Goal: Information Seeking & Learning: Learn about a topic

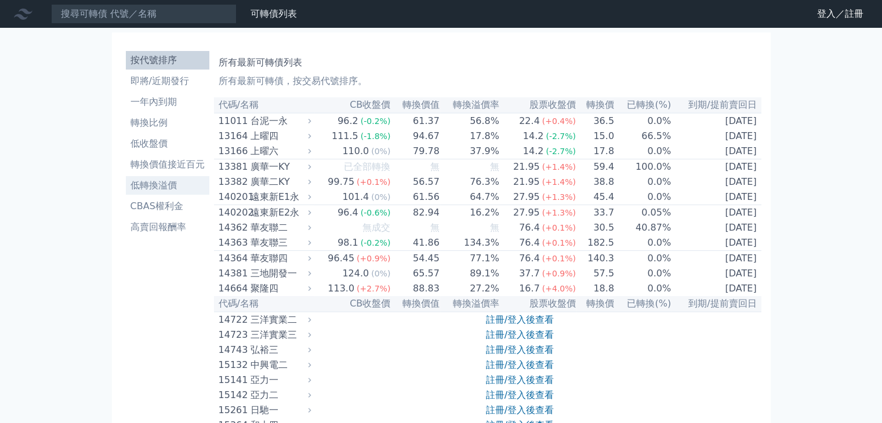
click at [167, 191] on li "低轉換溢價" at bounding box center [168, 186] width 84 height 14
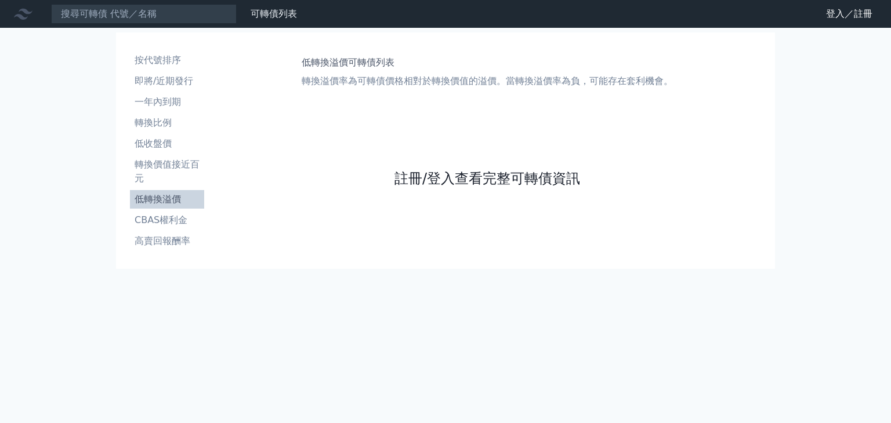
click at [476, 184] on link "註冊/登入查看完整可轉債資訊" at bounding box center [487, 178] width 186 height 19
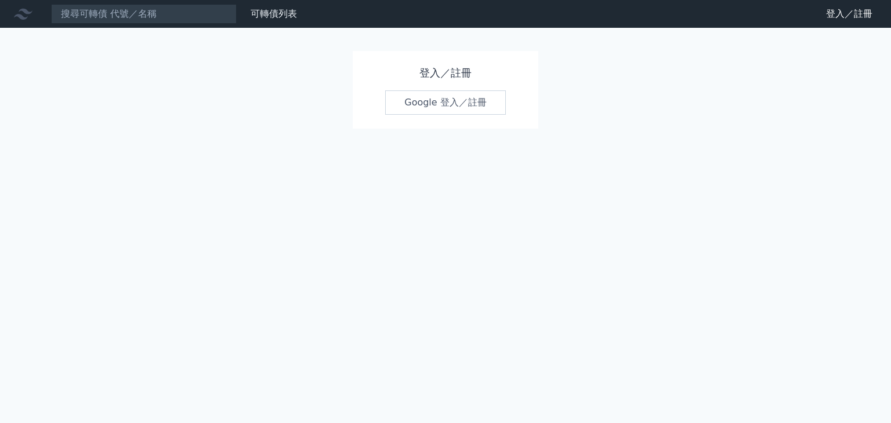
click at [457, 101] on link "Google 登入／註冊" at bounding box center [445, 102] width 121 height 24
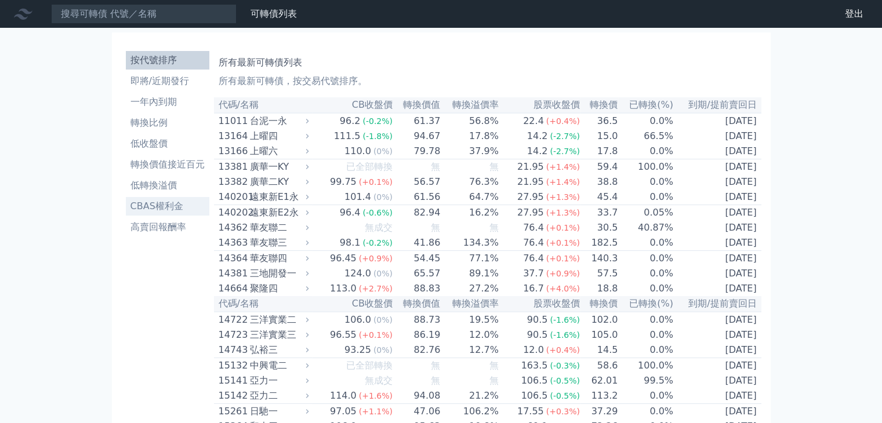
click at [153, 209] on li "CBAS權利金" at bounding box center [168, 206] width 84 height 14
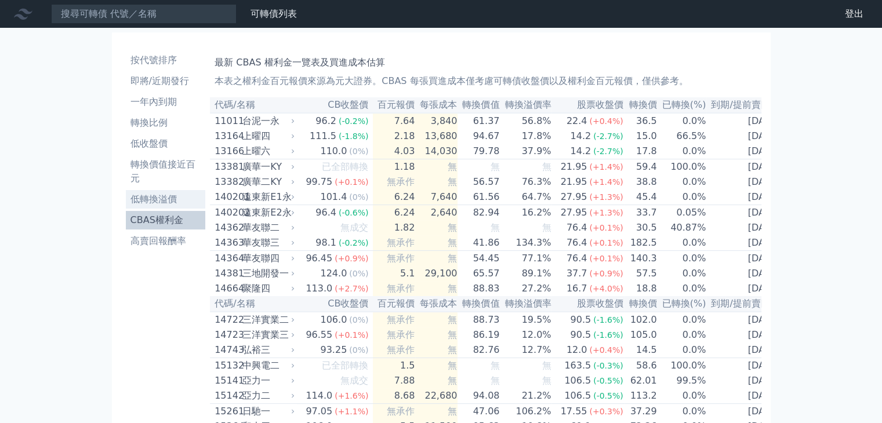
click at [155, 199] on li "低轉換溢價" at bounding box center [166, 200] width 80 height 14
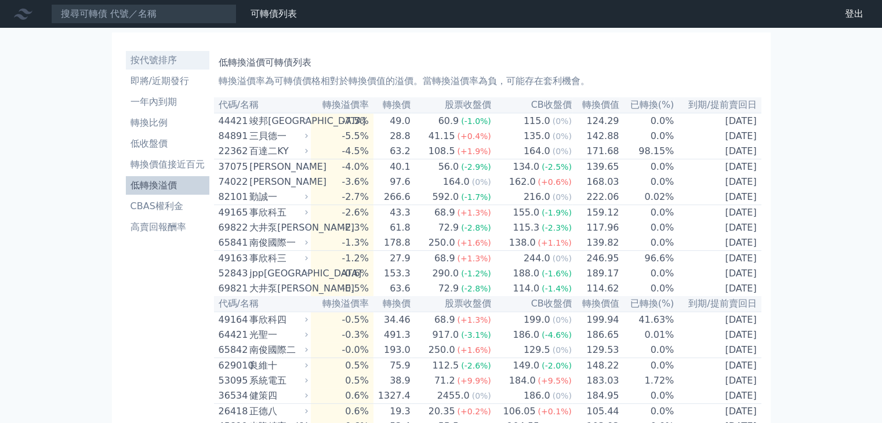
click at [159, 56] on li "按代號排序" at bounding box center [168, 60] width 84 height 14
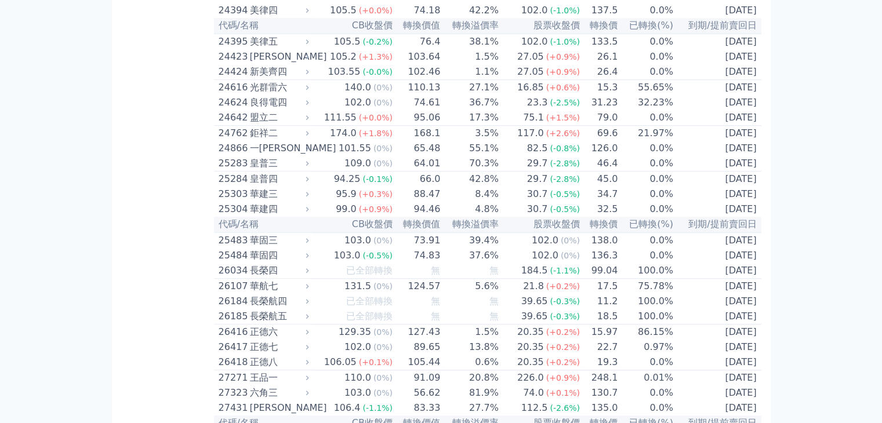
scroll to position [1218, 0]
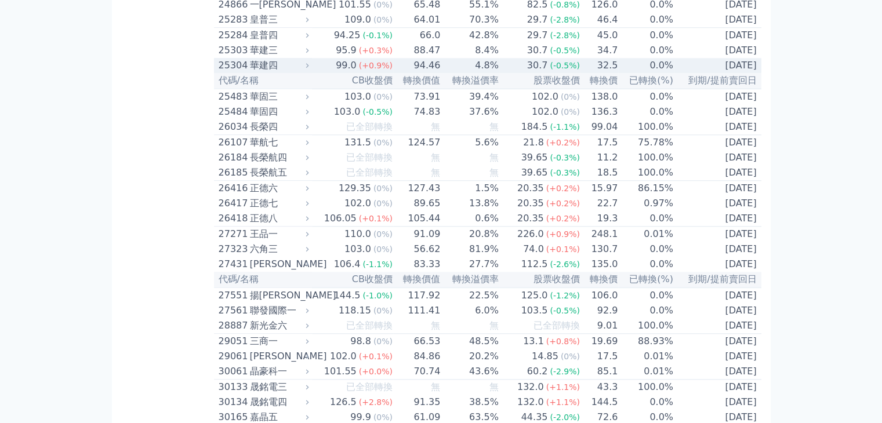
click at [263, 72] on div "華建四" at bounding box center [278, 66] width 57 height 14
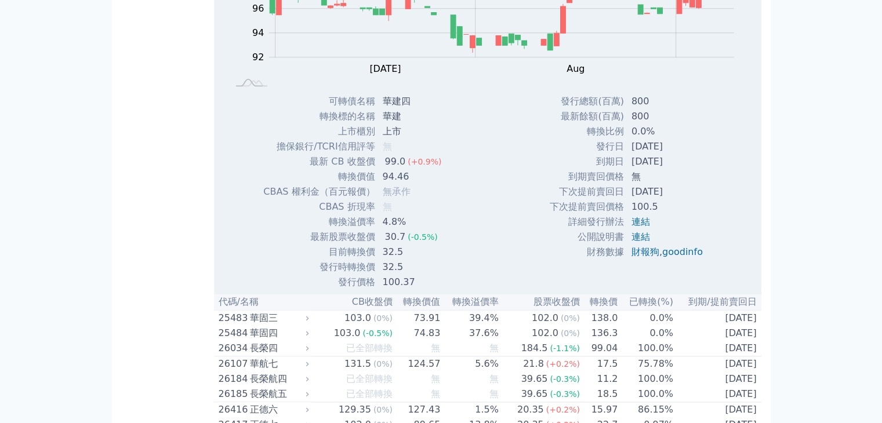
scroll to position [1392, 0]
